Goal: Information Seeking & Learning: Learn about a topic

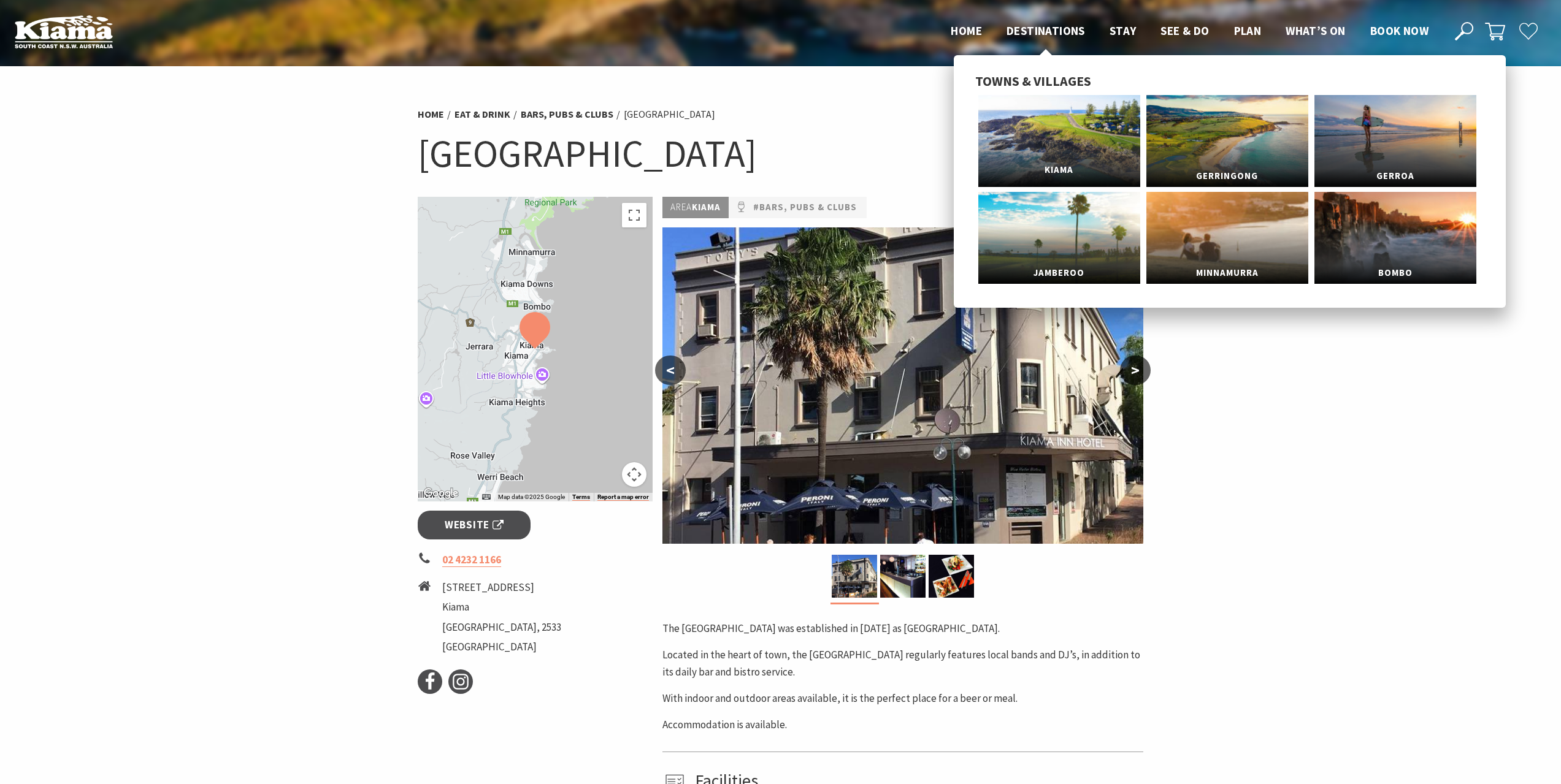
click at [1046, 168] on span "Kiama" at bounding box center [1059, 170] width 162 height 23
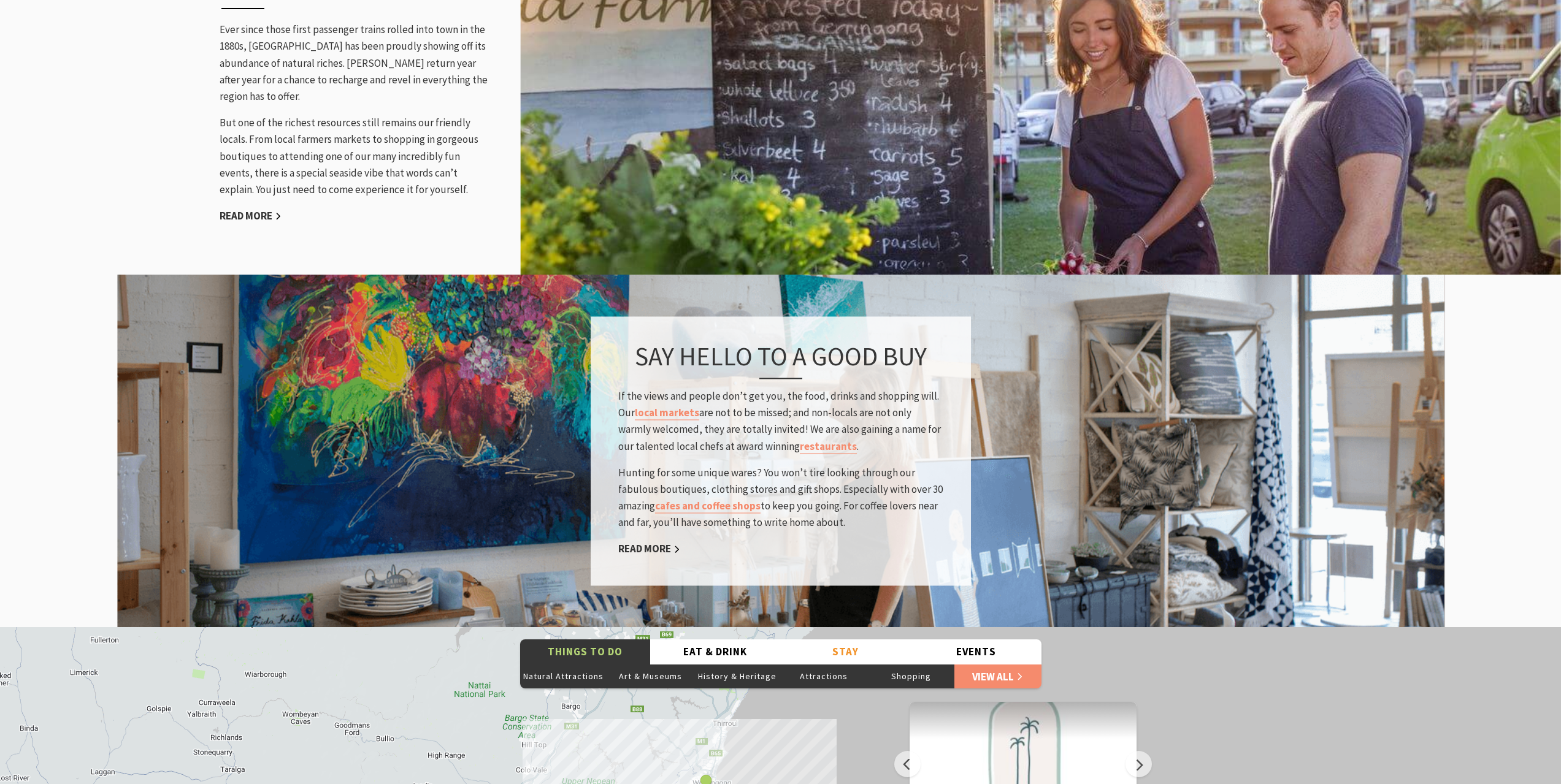
scroll to position [405, 1572]
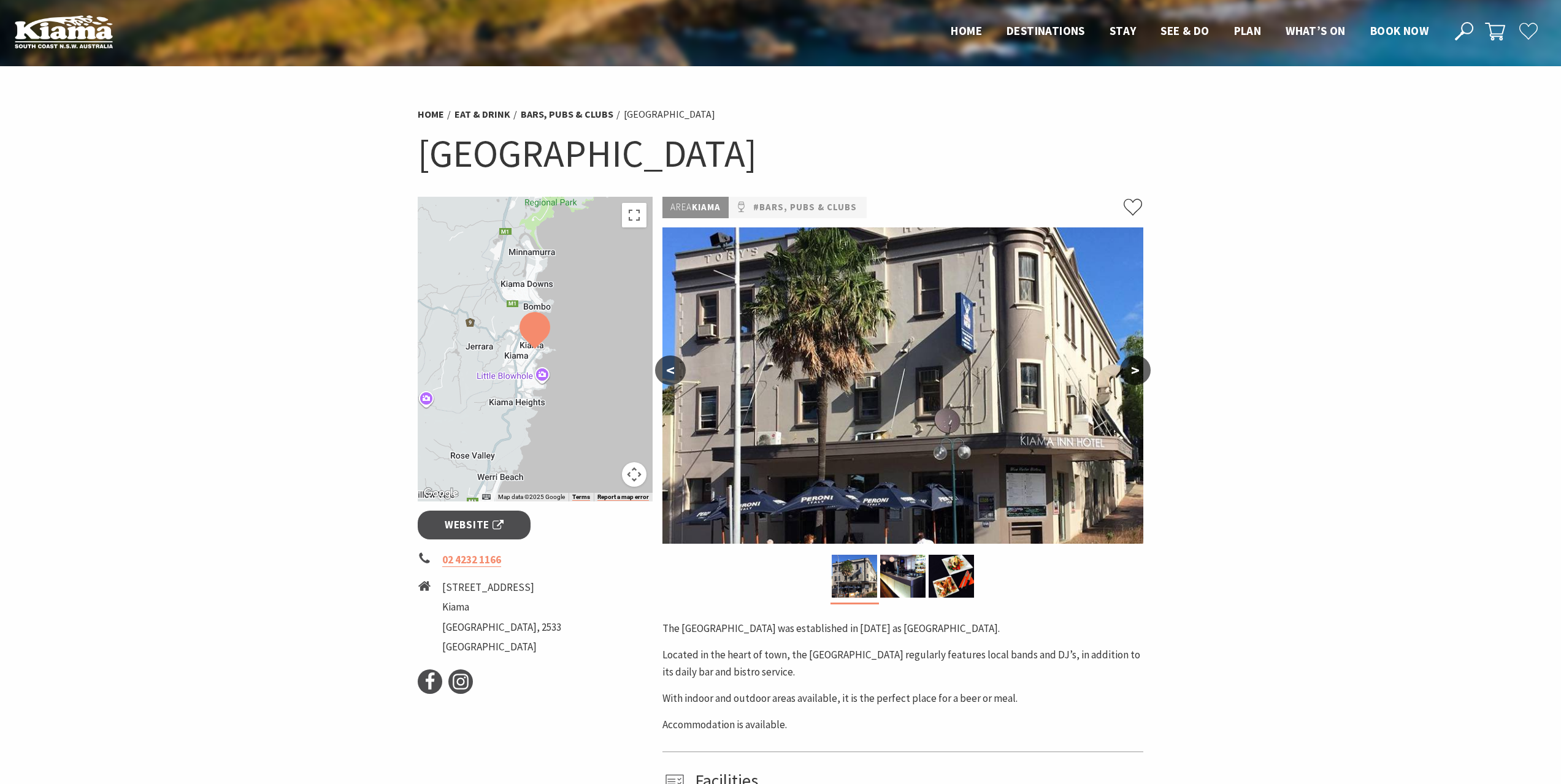
click at [1130, 375] on button ">" at bounding box center [1135, 370] width 31 height 29
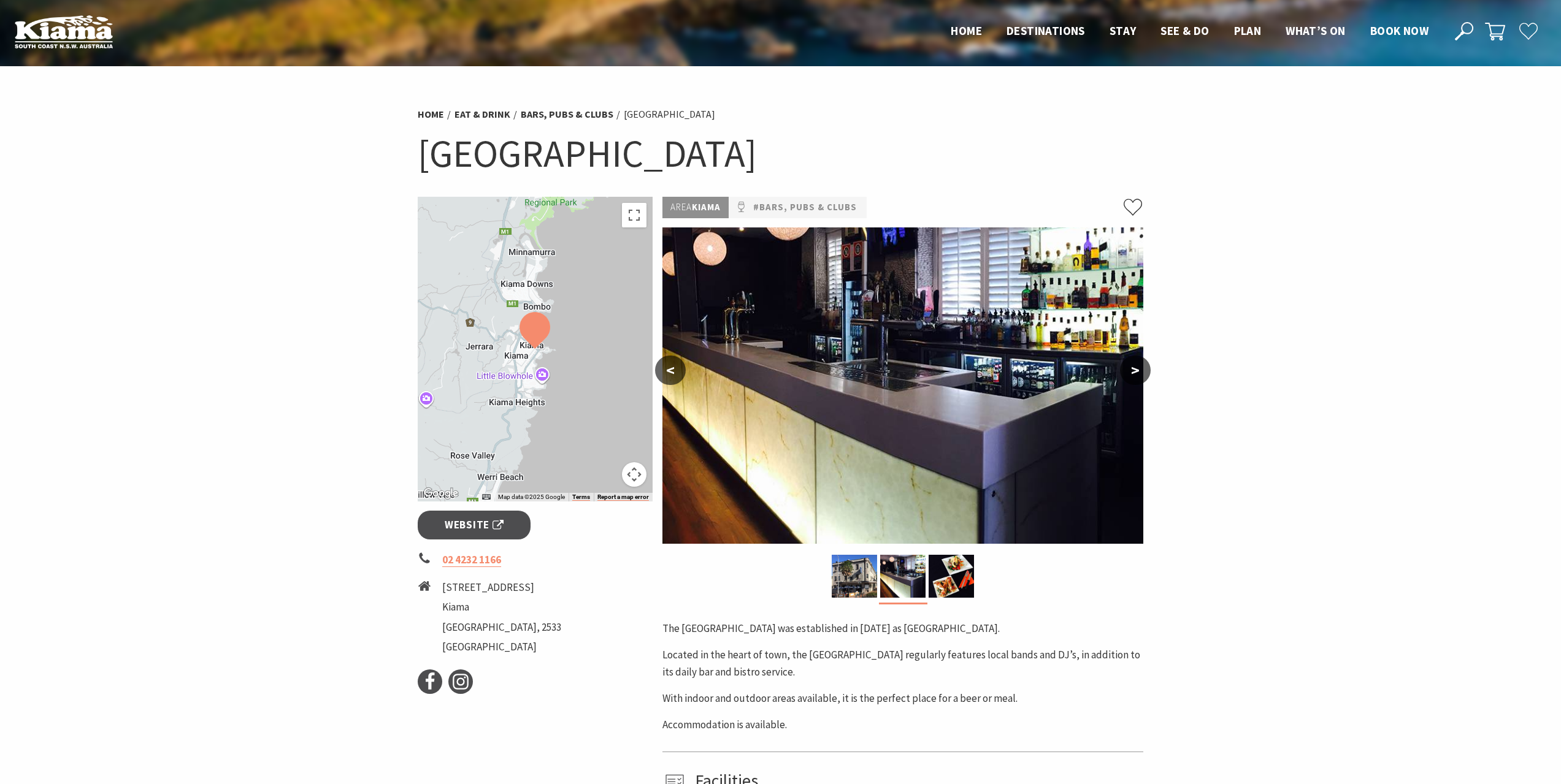
click at [1130, 375] on button ">" at bounding box center [1135, 370] width 31 height 29
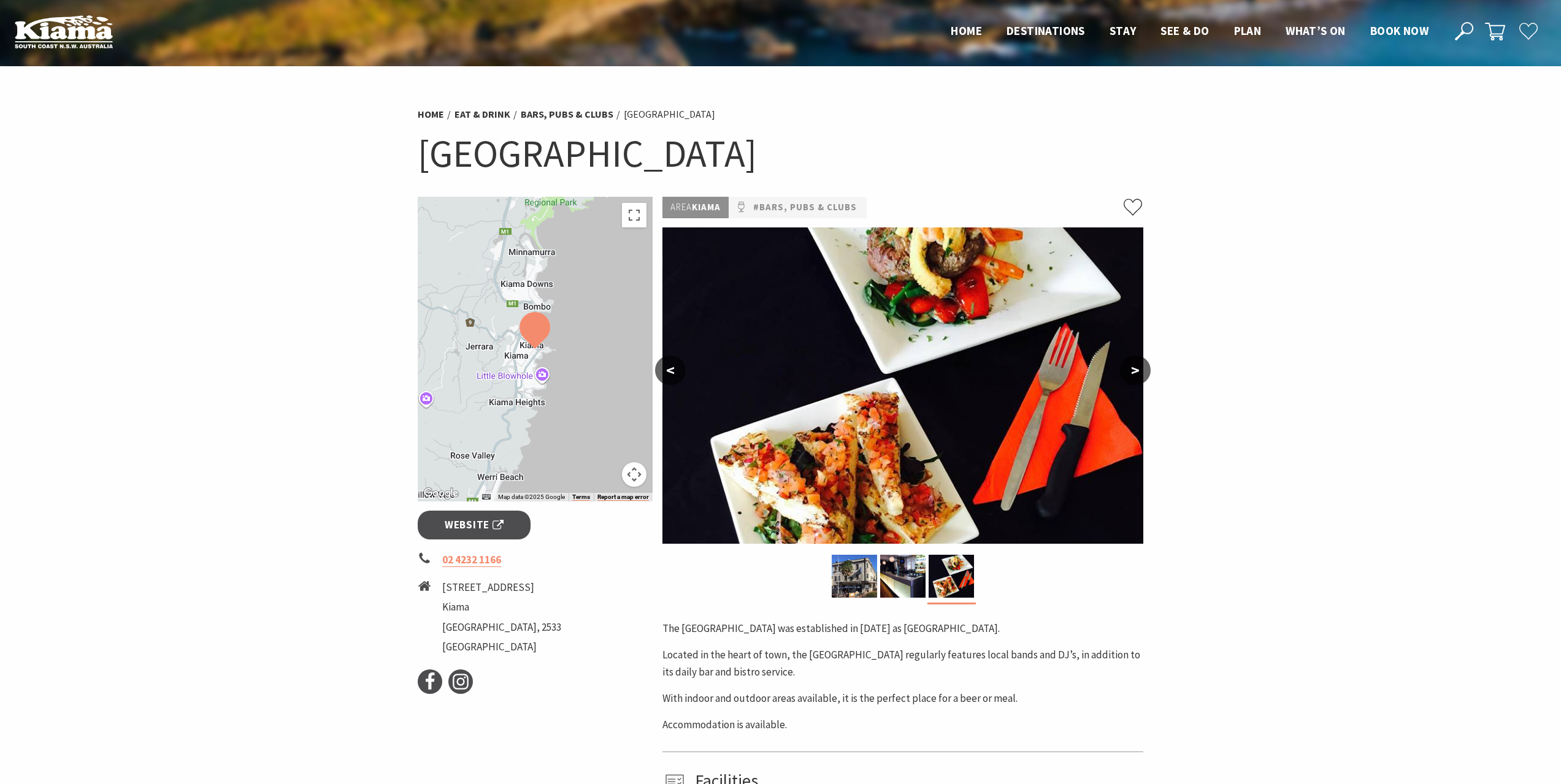
click at [1130, 375] on button ">" at bounding box center [1135, 370] width 31 height 29
